Goal: Information Seeking & Learning: Find specific page/section

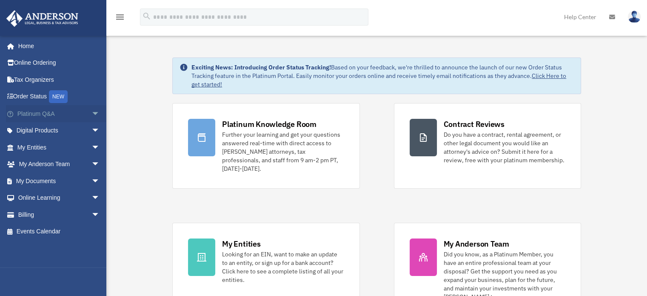
click at [93, 112] on span "arrow_drop_down" at bounding box center [100, 113] width 17 height 17
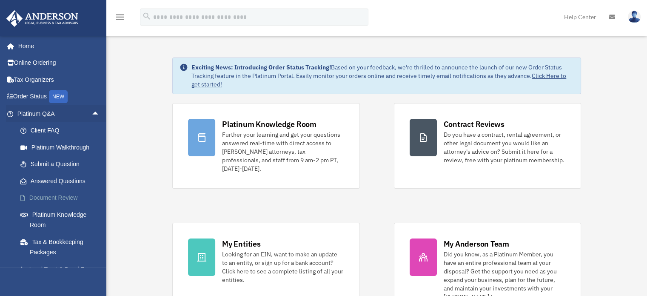
click at [74, 195] on link "Document Review" at bounding box center [62, 197] width 101 height 17
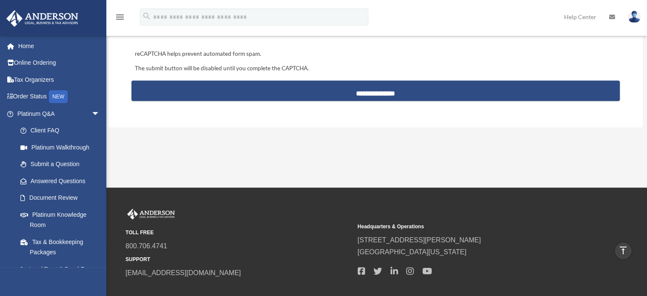
scroll to position [893, 0]
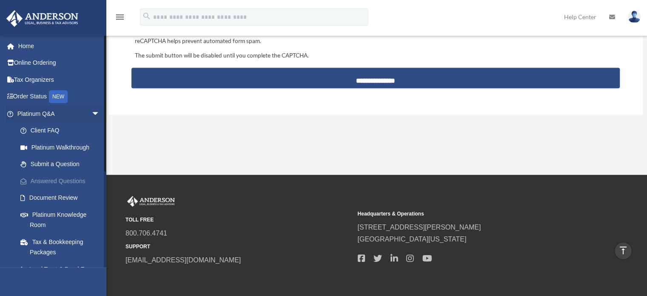
click at [72, 182] on link "Answered Questions" at bounding box center [62, 180] width 101 height 17
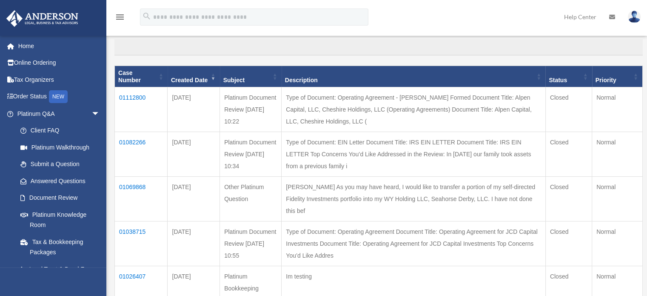
scroll to position [85, 0]
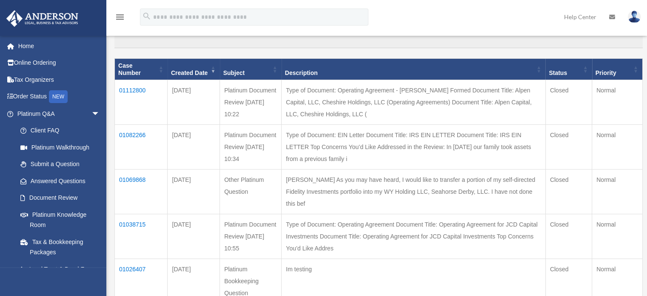
click at [130, 90] on td "01112800" at bounding box center [141, 102] width 53 height 45
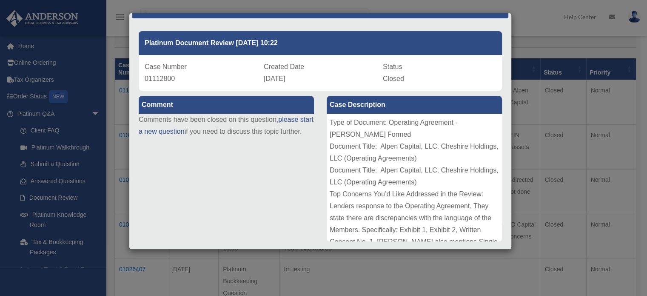
scroll to position [0, 0]
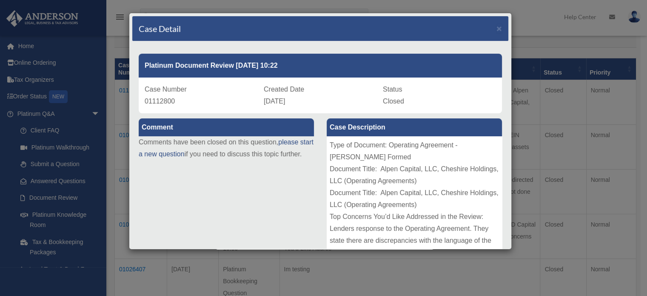
click at [499, 29] on div "Case Detail ×" at bounding box center [320, 28] width 376 height 25
click at [497, 29] on span "×" at bounding box center [500, 28] width 6 height 10
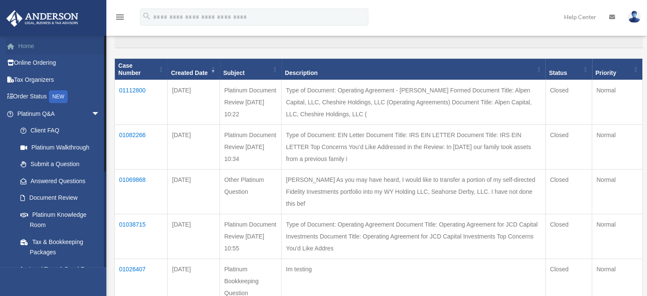
click at [63, 49] on link "Home" at bounding box center [59, 45] width 107 height 17
